Goal: Transaction & Acquisition: Purchase product/service

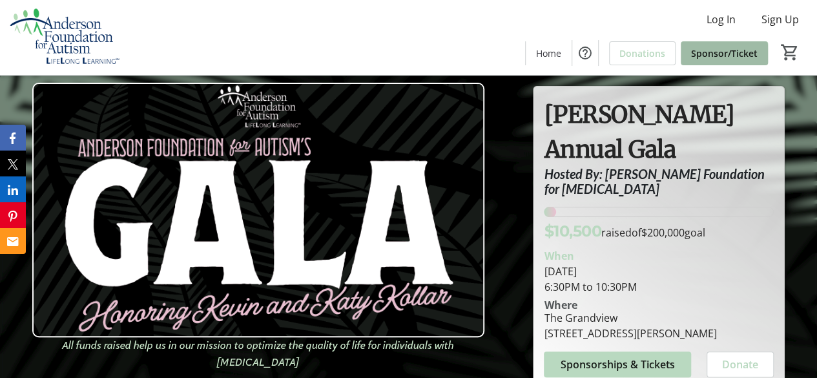
click at [717, 61] on span at bounding box center [724, 52] width 87 height 31
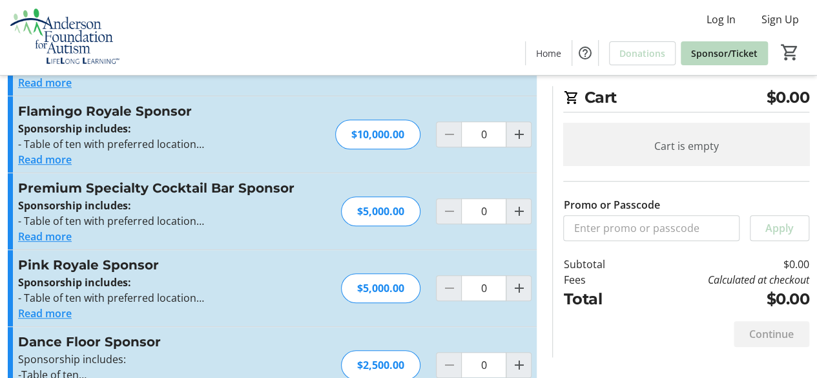
scroll to position [388, 0]
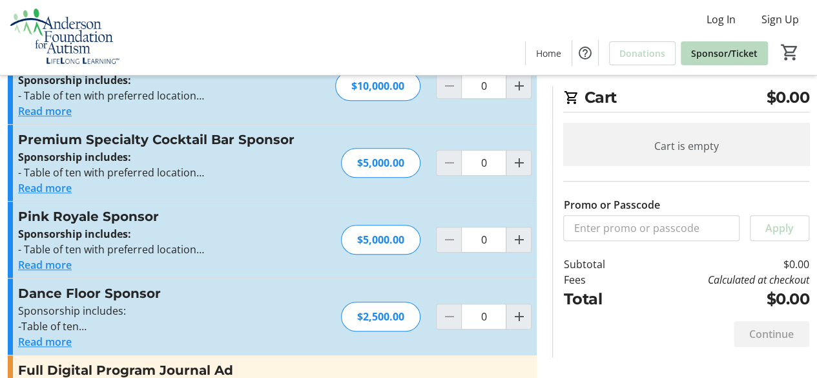
click at [44, 340] on button "Read more" at bounding box center [45, 342] width 54 height 16
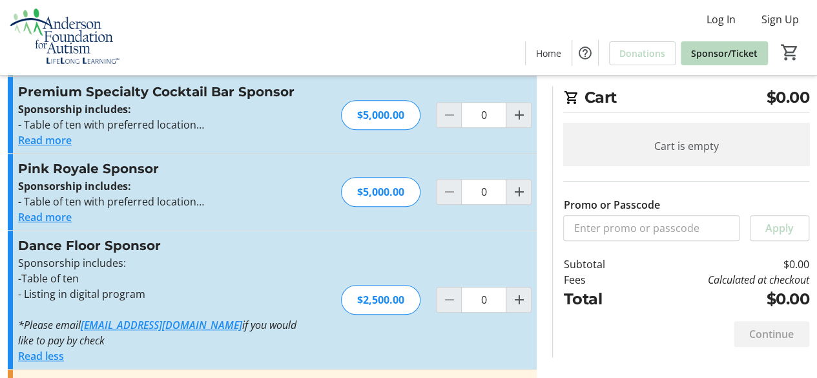
scroll to position [517, 0]
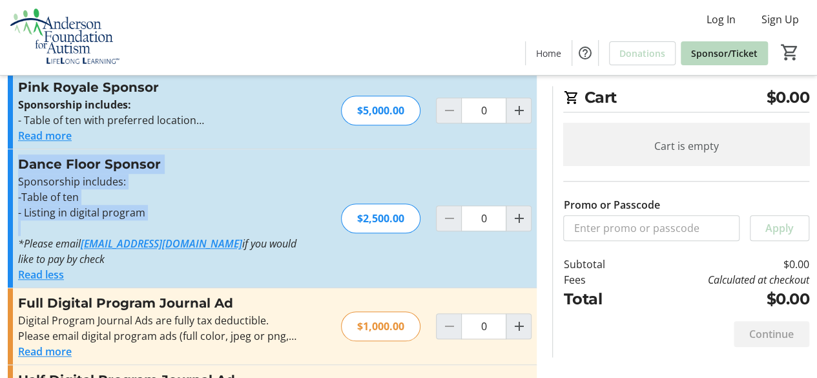
drag, startPoint x: 19, startPoint y: 165, endPoint x: 306, endPoint y: 222, distance: 292.4
click at [306, 222] on div "Dance Floor Sponsor Sponsorship includes: -Table of ten - Listing in digital pr…" at bounding box center [272, 218] width 529 height 138
copy div "Dance Floor Sponsor Sponsorship includes: -Table of ten - Listing in digital pr…"
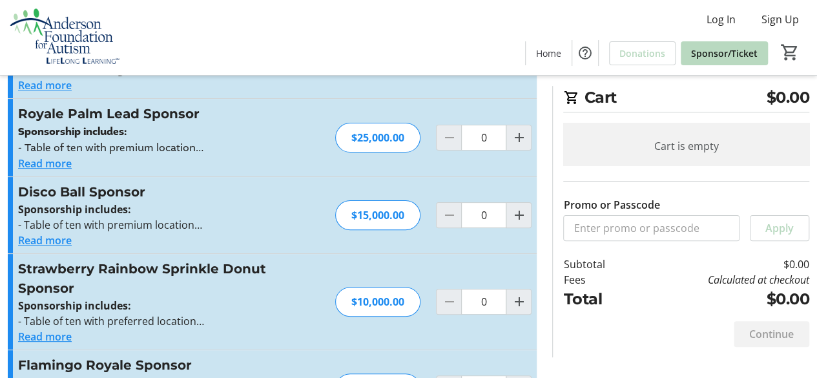
scroll to position [0, 0]
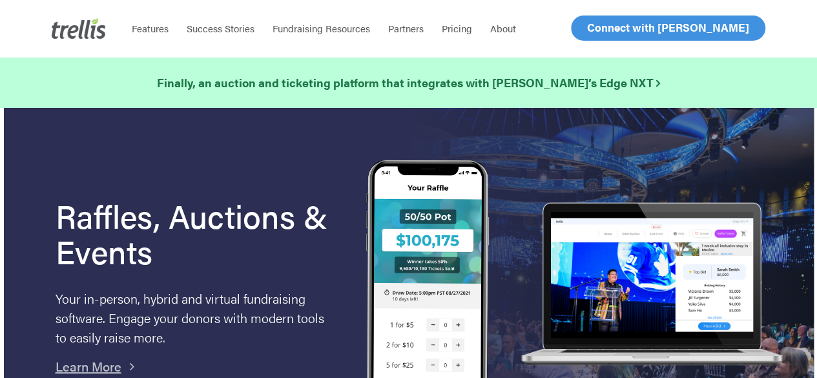
click at [605, 36] on link "Log In" at bounding box center [602, 28] width 50 height 24
